Goal: Transaction & Acquisition: Purchase product/service

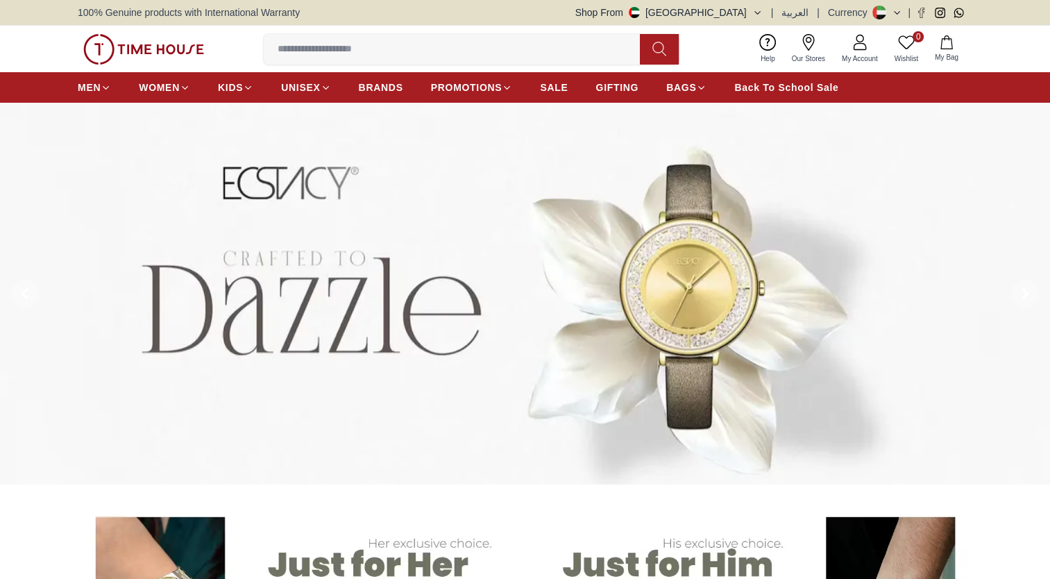
click at [755, 15] on button "Shop From [GEOGRAPHIC_DATA]" at bounding box center [668, 13] width 187 height 14
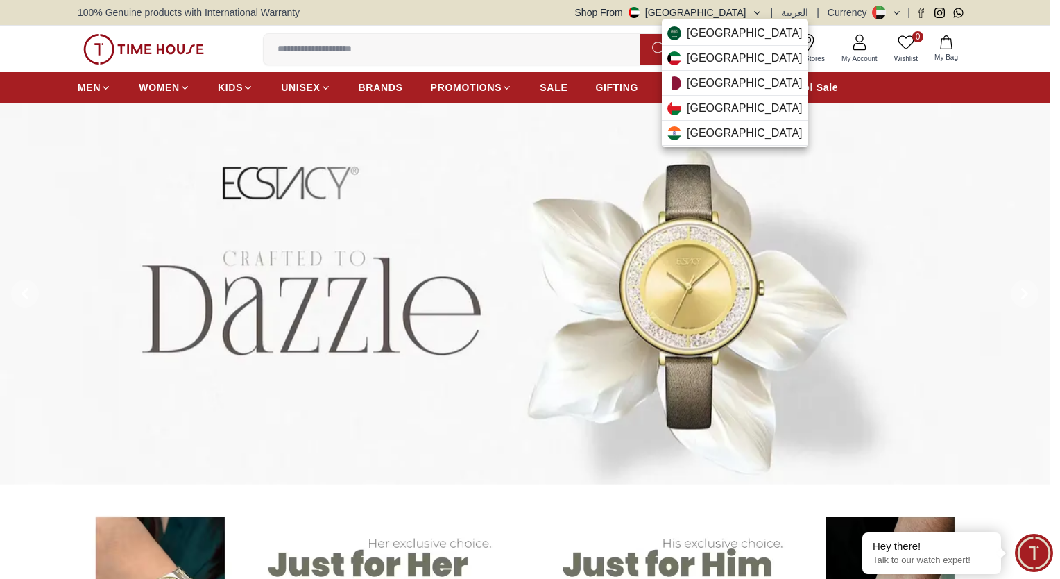
drag, startPoint x: 735, startPoint y: 37, endPoint x: 616, endPoint y: 227, distance: 223.6
click at [616, 227] on div at bounding box center [530, 289] width 1060 height 579
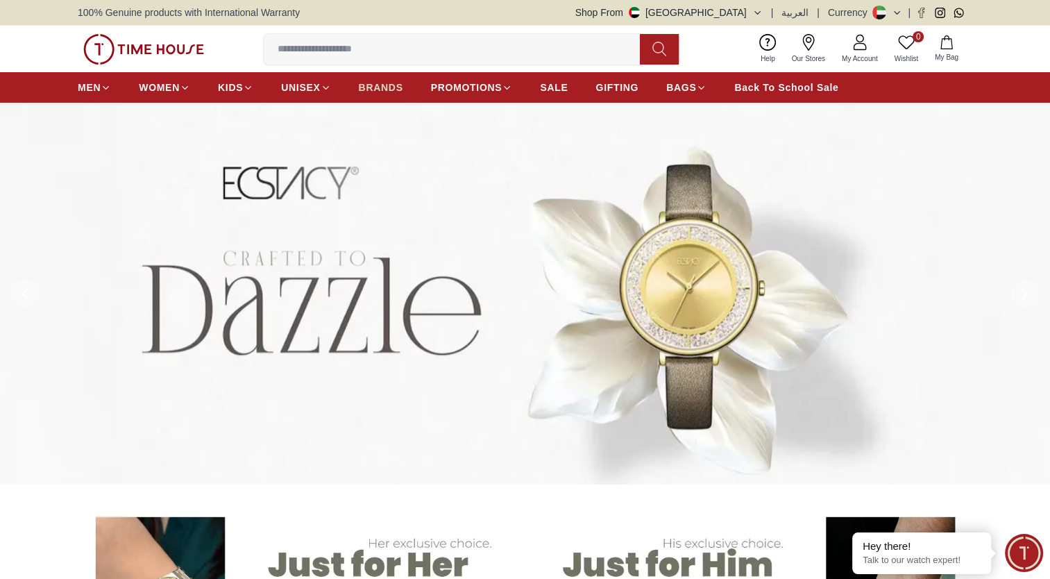
click at [377, 81] on span "BRANDS" at bounding box center [381, 88] width 44 height 14
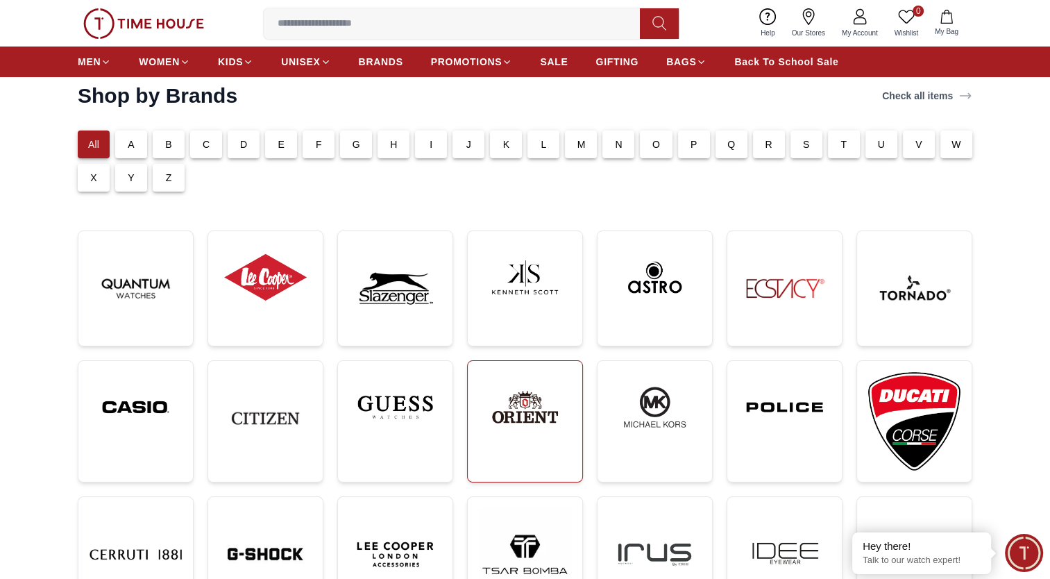
scroll to position [185, 0]
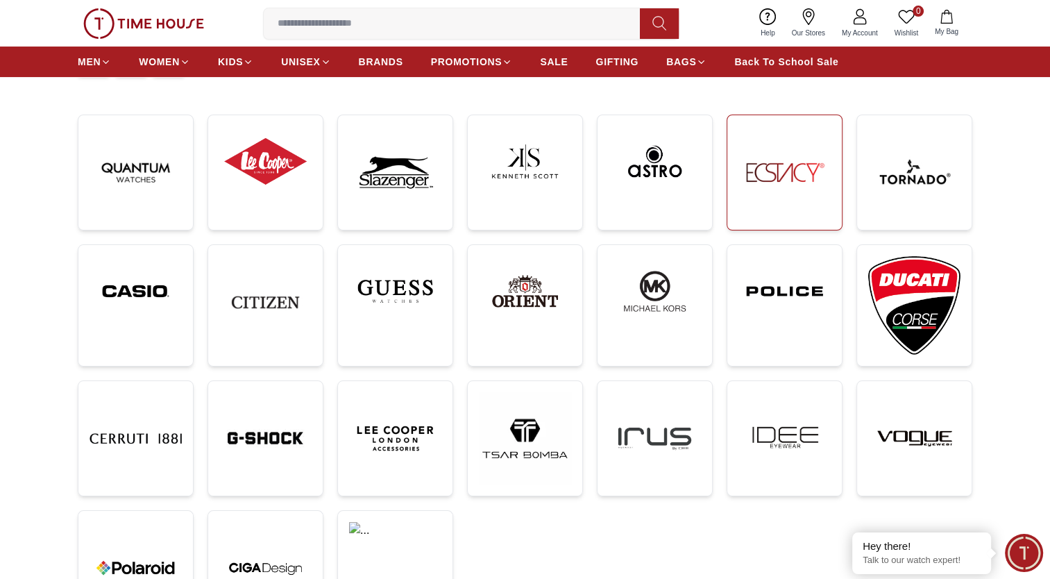
click at [766, 190] on img at bounding box center [784, 172] width 92 height 92
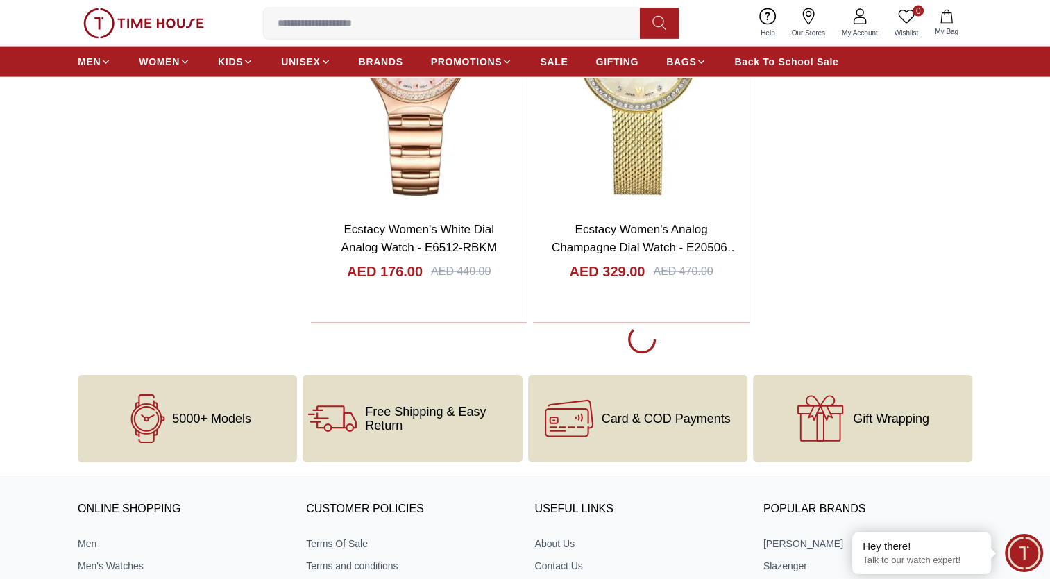
scroll to position [3193, 0]
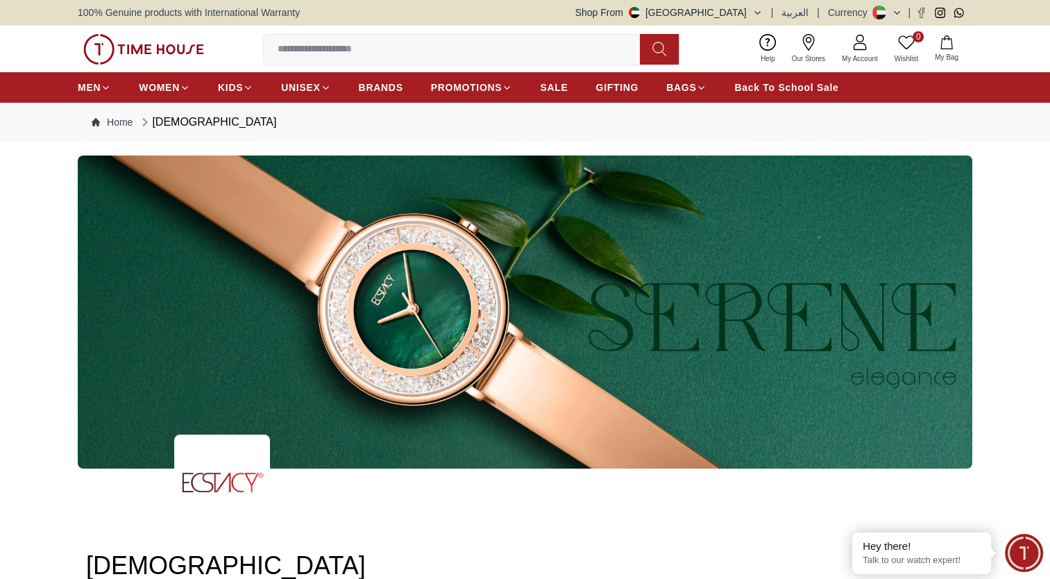
drag, startPoint x: 755, startPoint y: 1, endPoint x: 752, endPoint y: 8, distance: 8.1
click at [752, 8] on button "Shop From [GEOGRAPHIC_DATA]" at bounding box center [668, 13] width 187 height 14
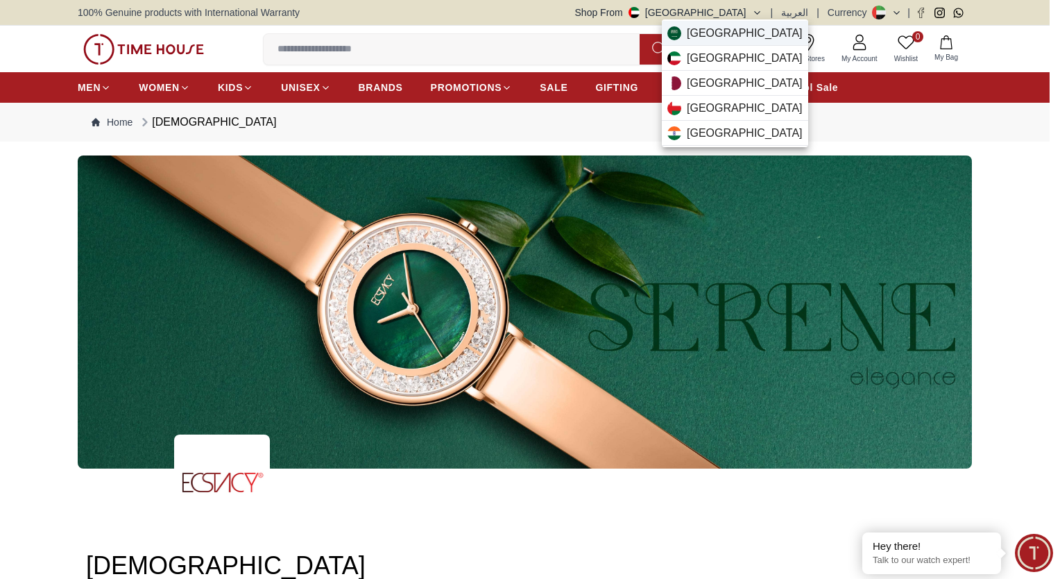
click at [746, 32] on span "[GEOGRAPHIC_DATA]" at bounding box center [745, 33] width 116 height 17
